Goal: Book appointment/travel/reservation

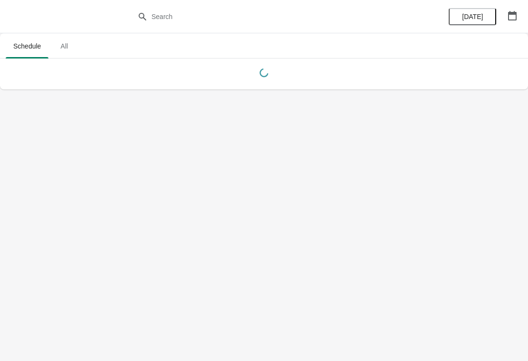
click at [511, 19] on icon "button" at bounding box center [513, 16] width 10 height 10
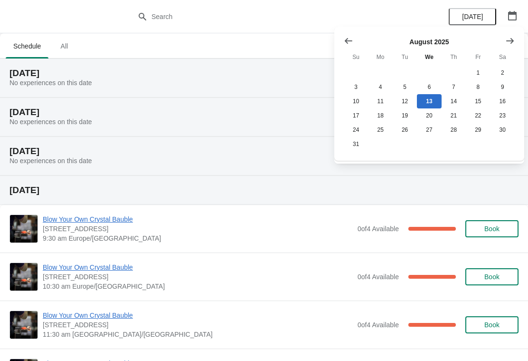
click at [524, 35] on div "[DATE] Su Mo Tu We Th Fr Sa 1 2 3 4 5 6 7 8 9 10 11 12 13 14 15 16 17 18 19 20 …" at bounding box center [430, 94] width 190 height 134
click at [517, 35] on button "Show next month, September 2025" at bounding box center [510, 40] width 17 height 17
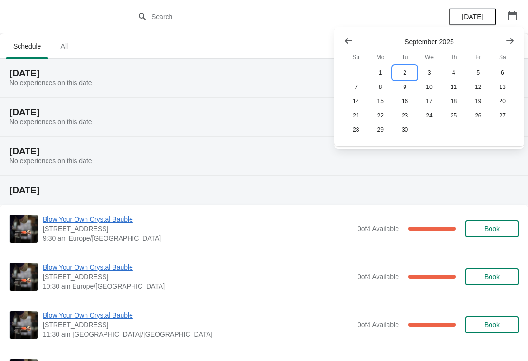
click at [409, 69] on button "2" at bounding box center [405, 73] width 24 height 14
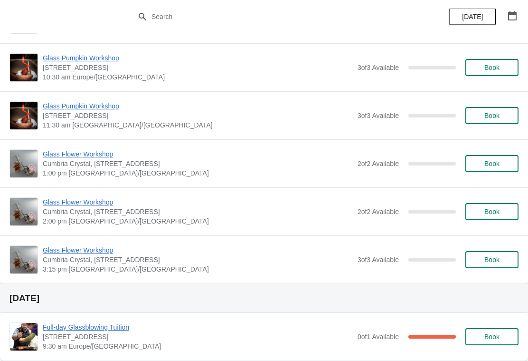
scroll to position [93, 0]
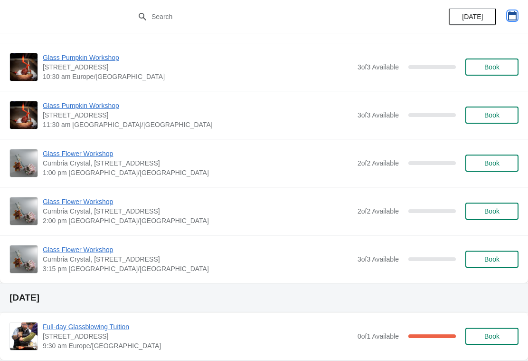
click at [514, 12] on icon "button" at bounding box center [512, 16] width 9 height 10
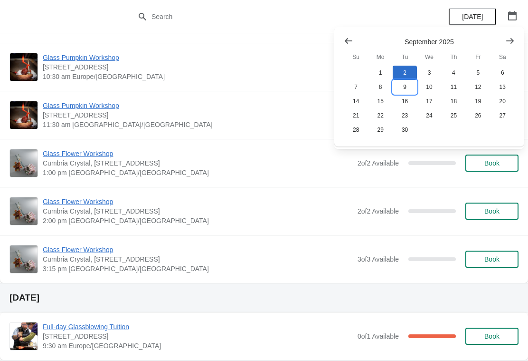
click at [407, 85] on button "9" at bounding box center [405, 87] width 24 height 14
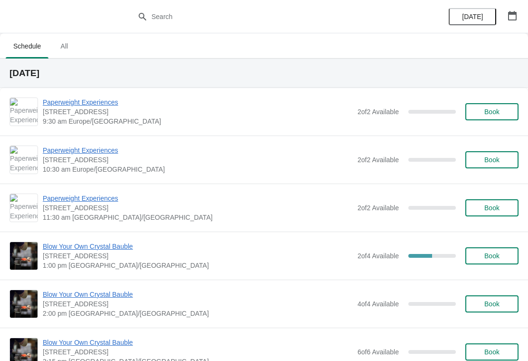
scroll to position [0, 0]
click at [493, 211] on span "Book" at bounding box center [492, 208] width 15 height 8
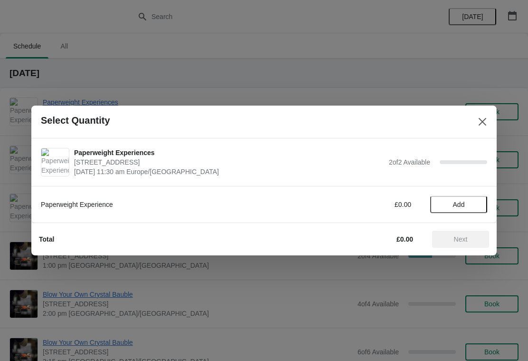
click at [464, 207] on span "Add" at bounding box center [459, 205] width 12 height 8
click at [460, 241] on span "Next" at bounding box center [461, 239] width 14 height 8
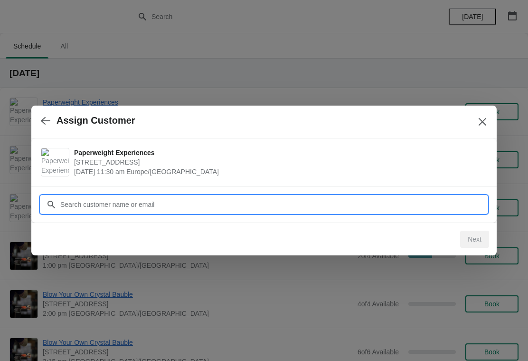
click at [157, 204] on input "Customer" at bounding box center [274, 204] width 428 height 17
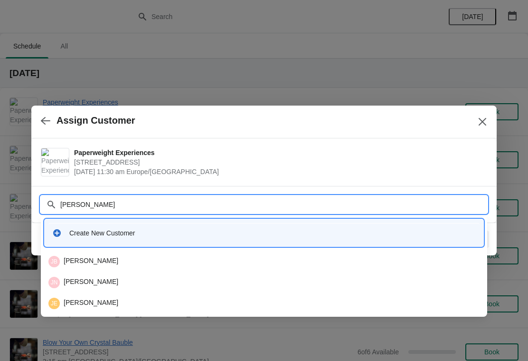
type input "[PERSON_NAME]"
click at [113, 276] on div "JN [PERSON_NAME]" at bounding box center [264, 282] width 439 height 19
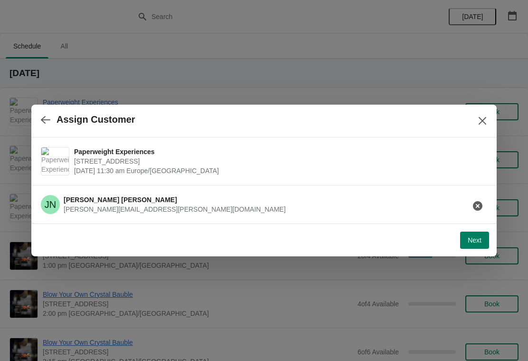
click at [479, 245] on button "Next" at bounding box center [474, 239] width 29 height 17
select select "Yes, I will collect"
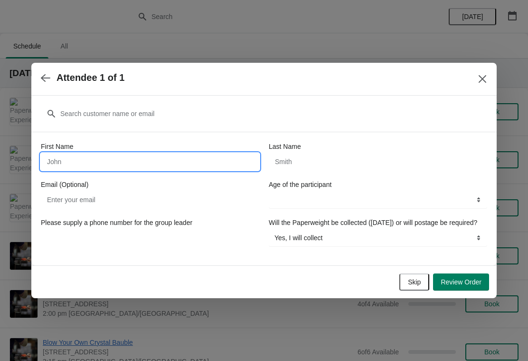
click at [108, 163] on input "First Name" at bounding box center [150, 161] width 219 height 17
type input "[PERSON_NAME]"
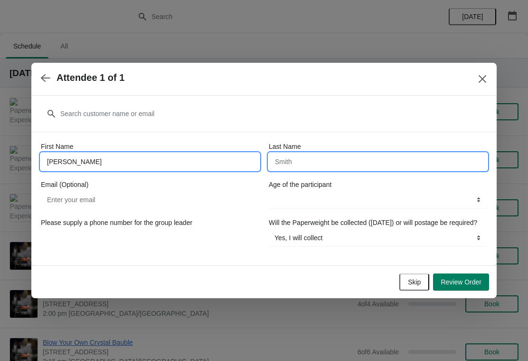
click at [315, 162] on input "Last Name" at bounding box center [378, 161] width 219 height 17
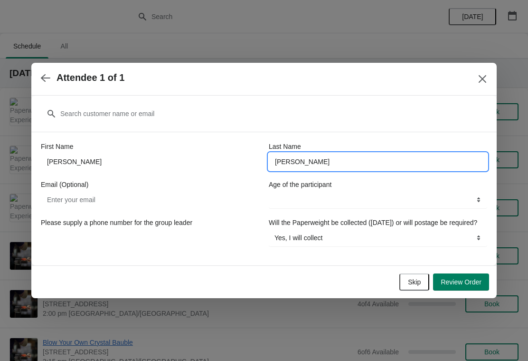
type input "[PERSON_NAME]"
click at [486, 191] on select "13-17 years 18 years and over" at bounding box center [378, 199] width 219 height 17
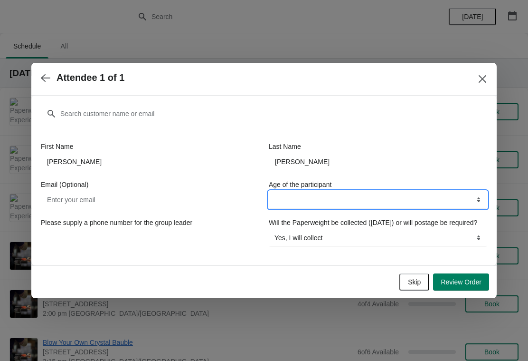
select select "13-17 years"
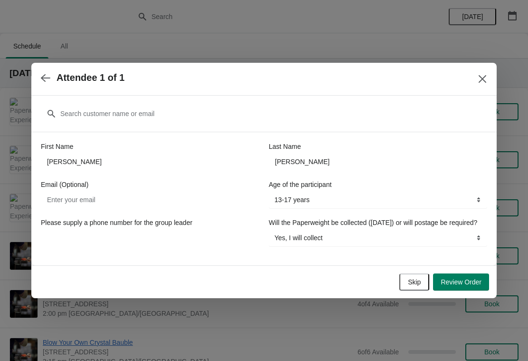
click at [467, 286] on span "Review Order" at bounding box center [461, 282] width 41 height 8
